Goal: Task Accomplishment & Management: Manage account settings

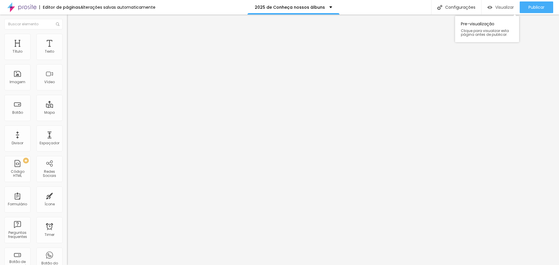
click at [274, 8] on span "Visualizar" at bounding box center [504, 7] width 19 height 5
click at [274, 8] on span "Publicar" at bounding box center [536, 7] width 16 height 5
drag, startPoint x: 538, startPoint y: 7, endPoint x: 529, endPoint y: 4, distance: 9.7
click at [274, 7] on span "Publicar" at bounding box center [536, 7] width 16 height 5
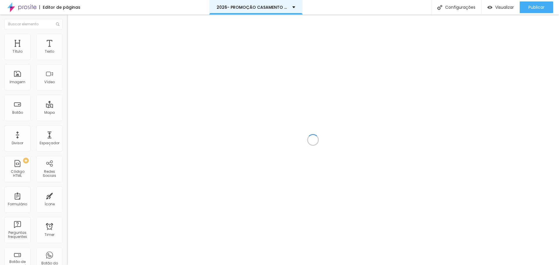
click at [293, 8] on div "2026- PROMOÇÃO CASAMENTO -PROMO" at bounding box center [256, 7] width 79 height 4
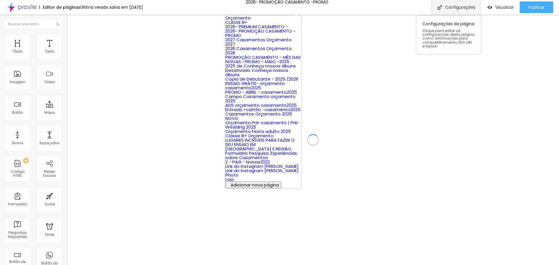
click at [461, 7] on div "Configurações" at bounding box center [456, 7] width 50 height 15
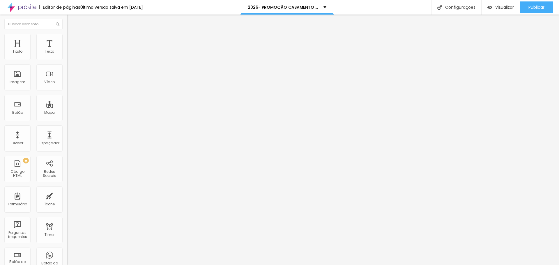
type input ""PAUSADA" - 2026- PROMOÇÃO CASAMENTO -PROMO"
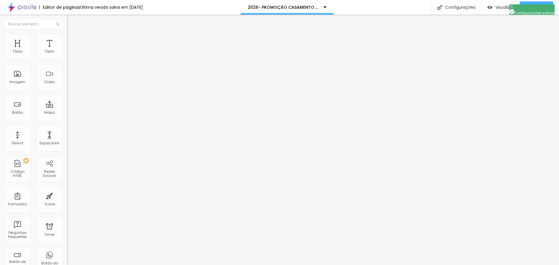
click at [509, 8] on img at bounding box center [511, 6] width 4 height 4
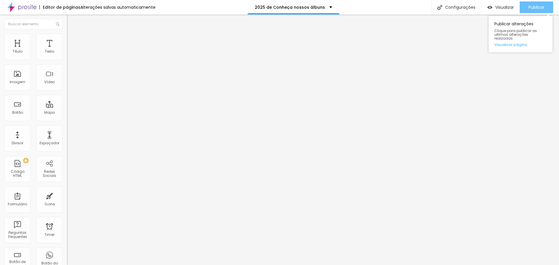
click at [274, 11] on div "Publicar" at bounding box center [536, 7] width 16 height 12
click at [274, 8] on button "Publicar" at bounding box center [536, 7] width 33 height 12
click at [274, 9] on button "Publicar" at bounding box center [536, 7] width 33 height 12
click at [274, 8] on span "Publicar" at bounding box center [536, 7] width 16 height 5
click at [274, 6] on span "Publicar" at bounding box center [536, 7] width 16 height 5
